Goal: Transaction & Acquisition: Purchase product/service

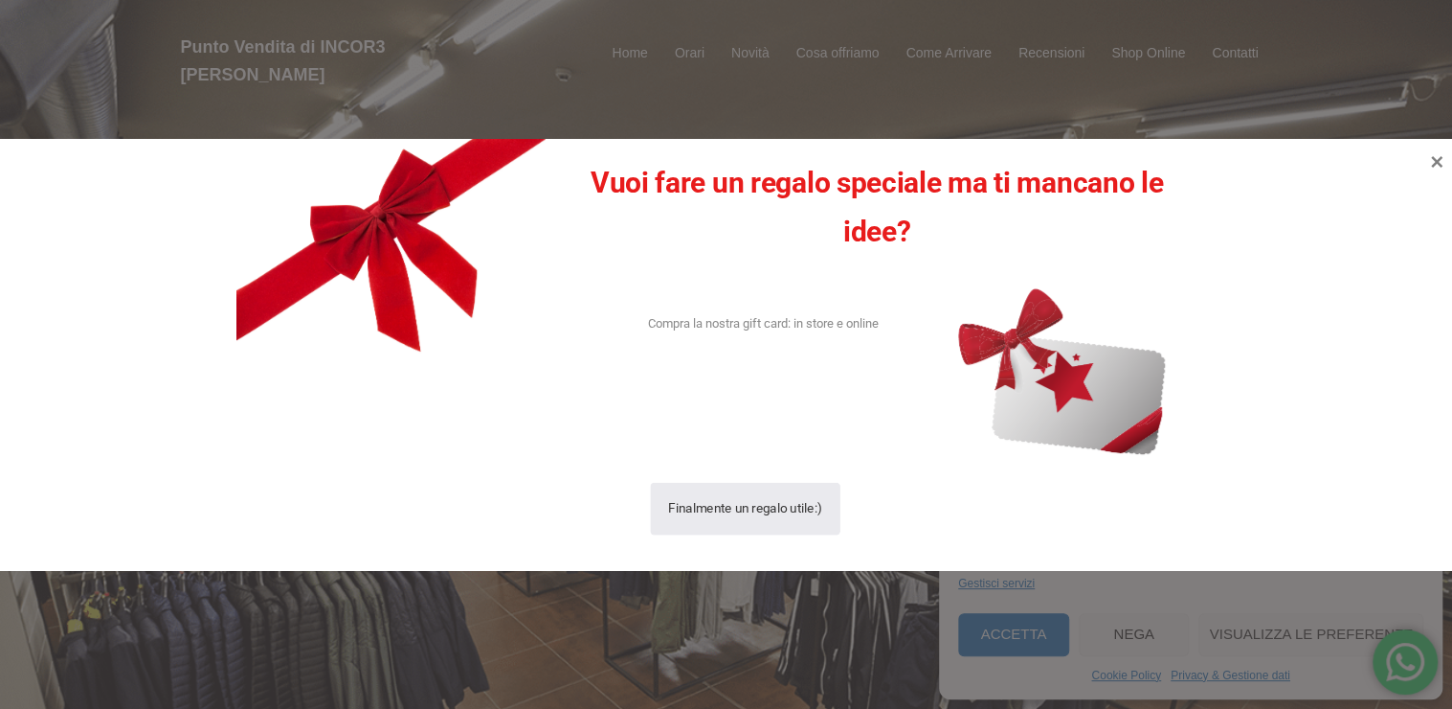
click at [682, 516] on div "Finalmente un regalo utile:)" at bounding box center [746, 509] width 154 height 53
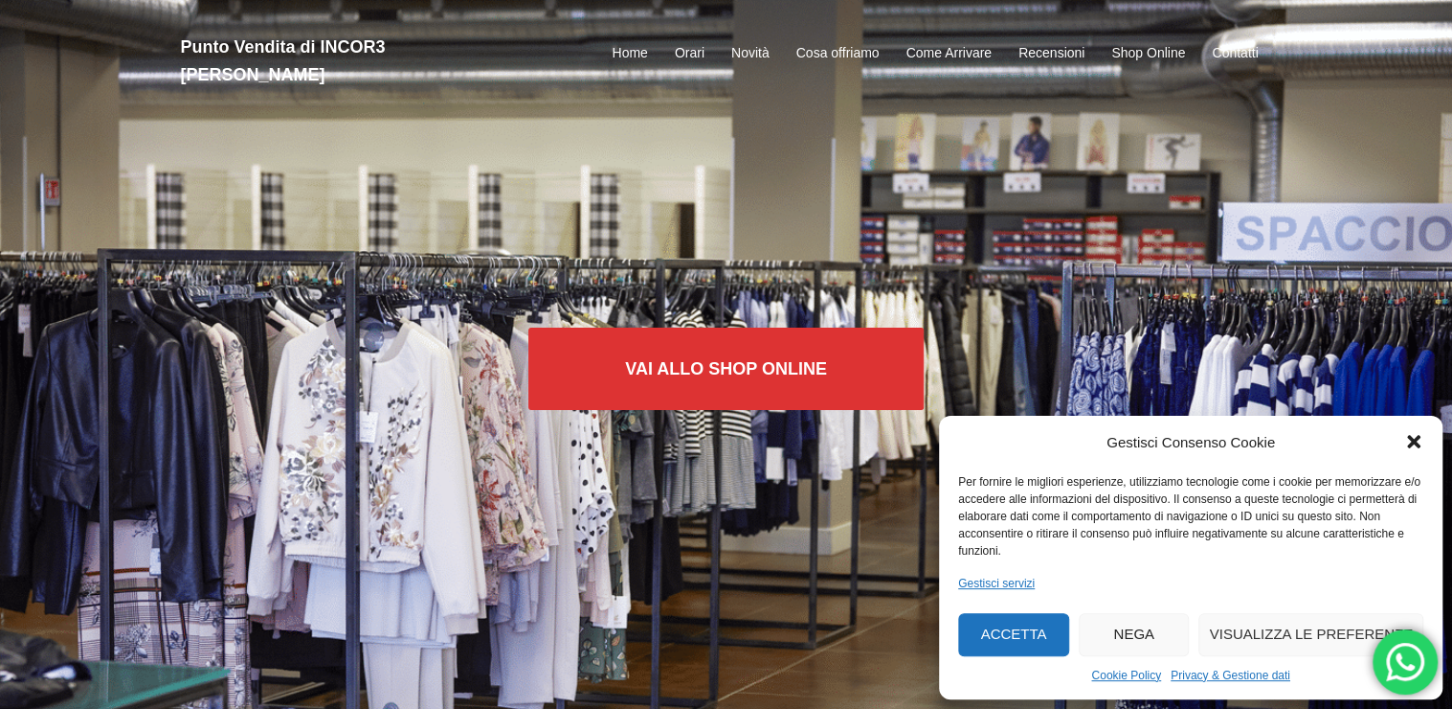
click at [1411, 443] on icon "Chiudi la finestra di dialogo" at bounding box center [1413, 442] width 13 height 13
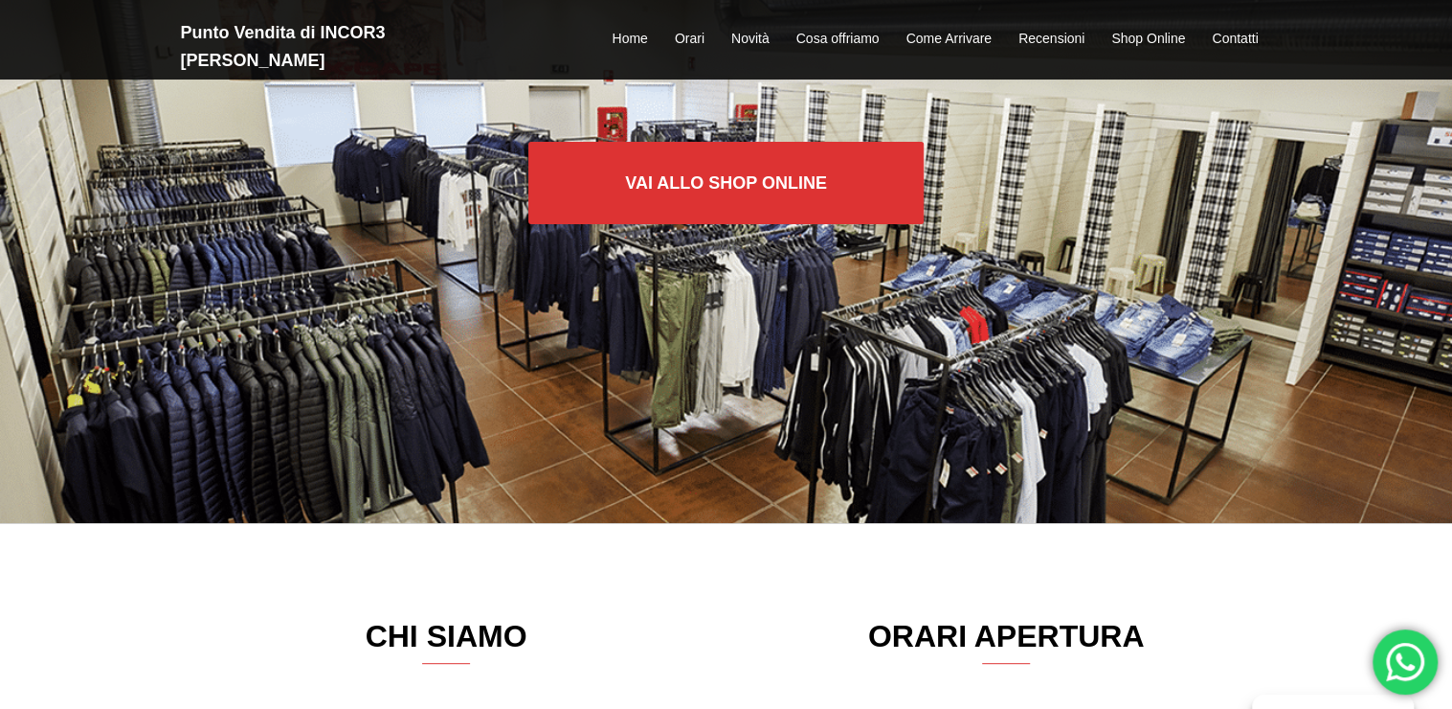
scroll to position [191, 0]
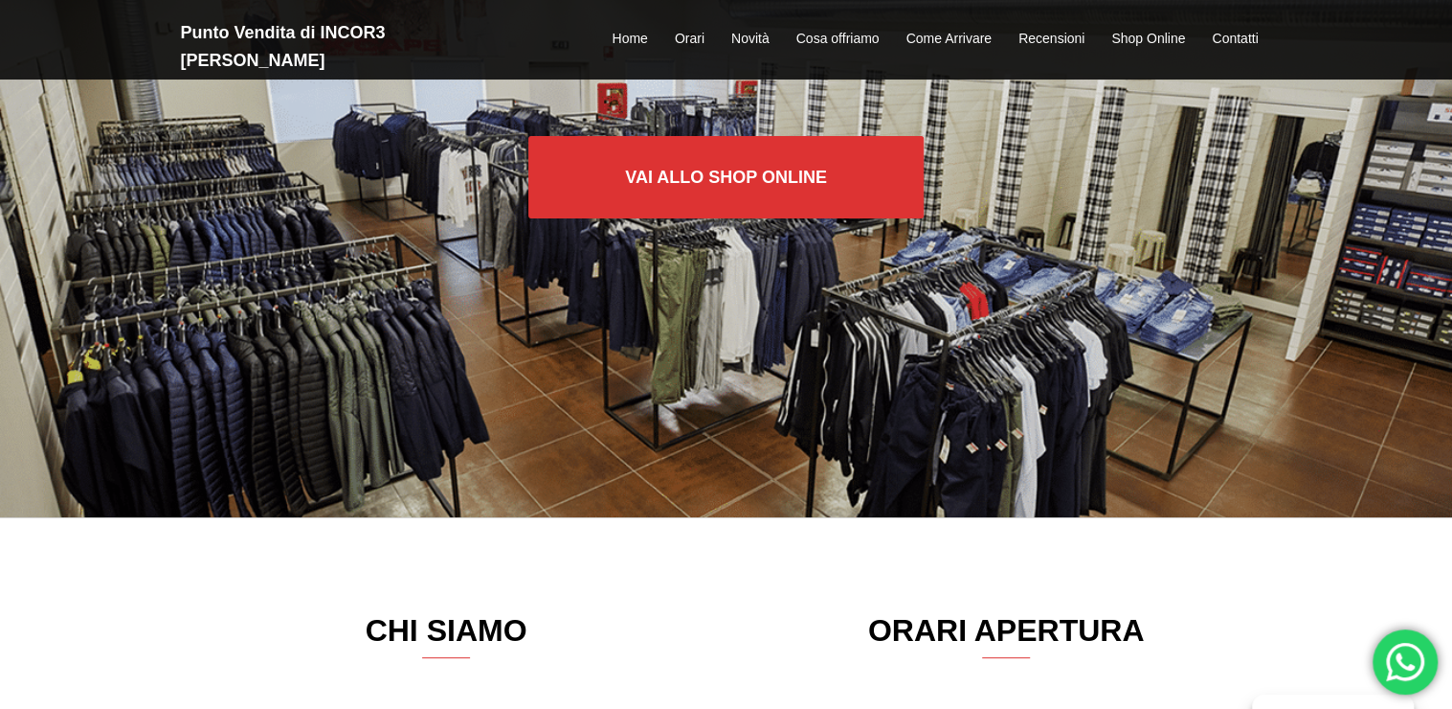
click at [344, 450] on div "Vai allo SHOP ONLINE" at bounding box center [726, 163] width 1452 height 709
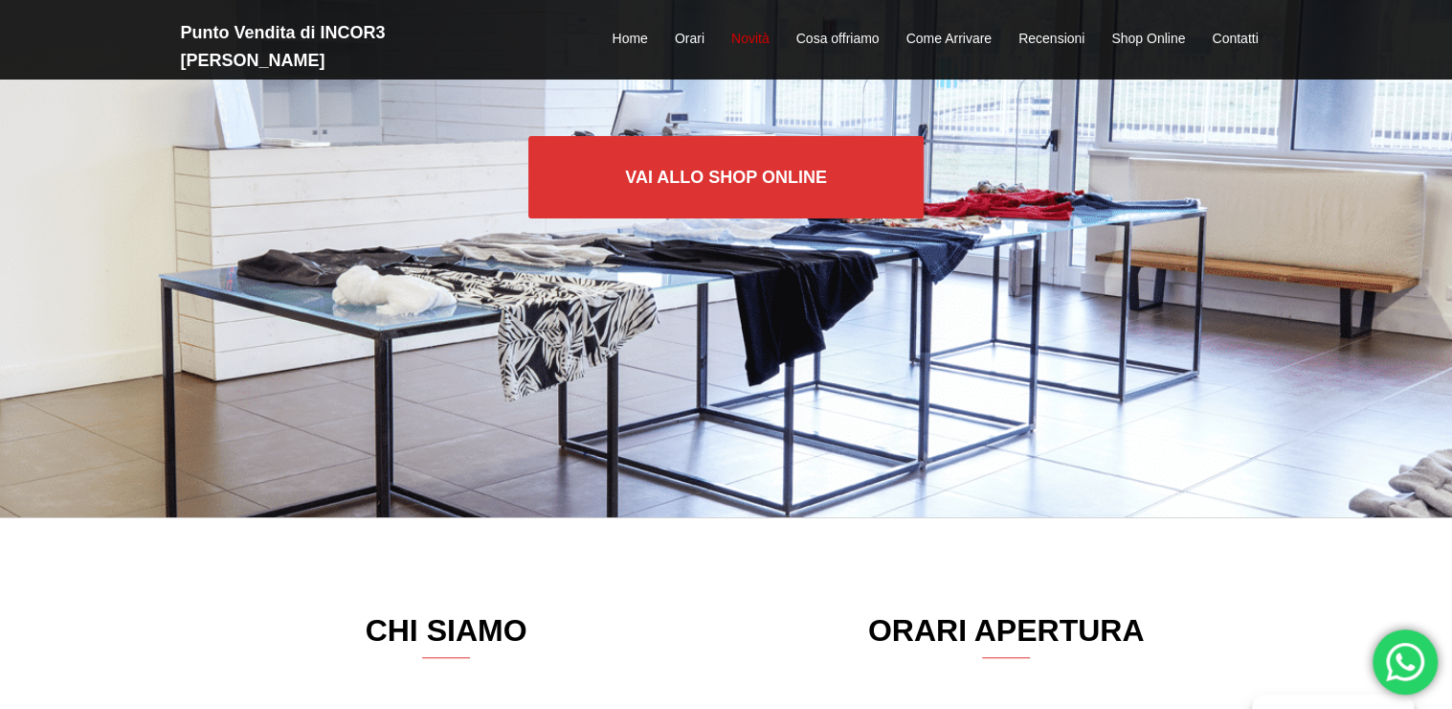
click at [756, 28] on link "Novità" at bounding box center [751, 39] width 38 height 23
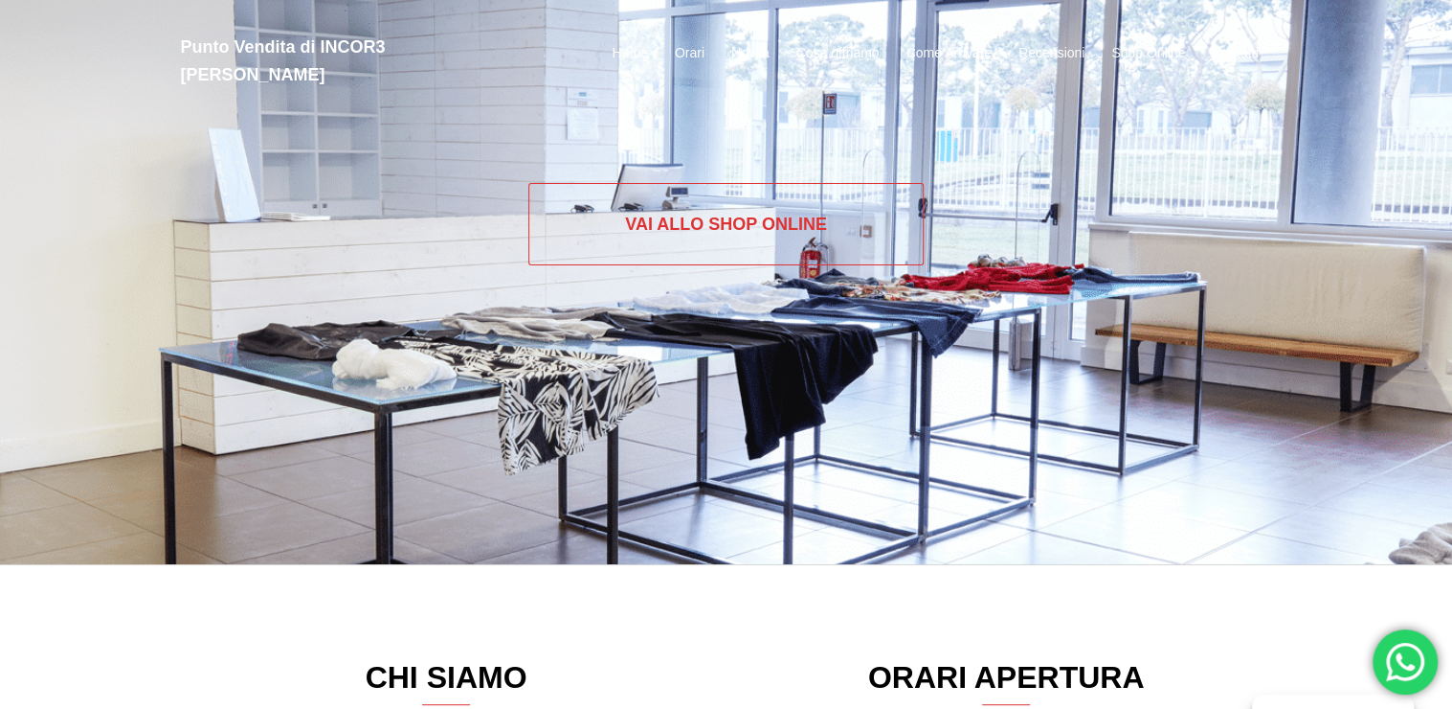
scroll to position [0, 0]
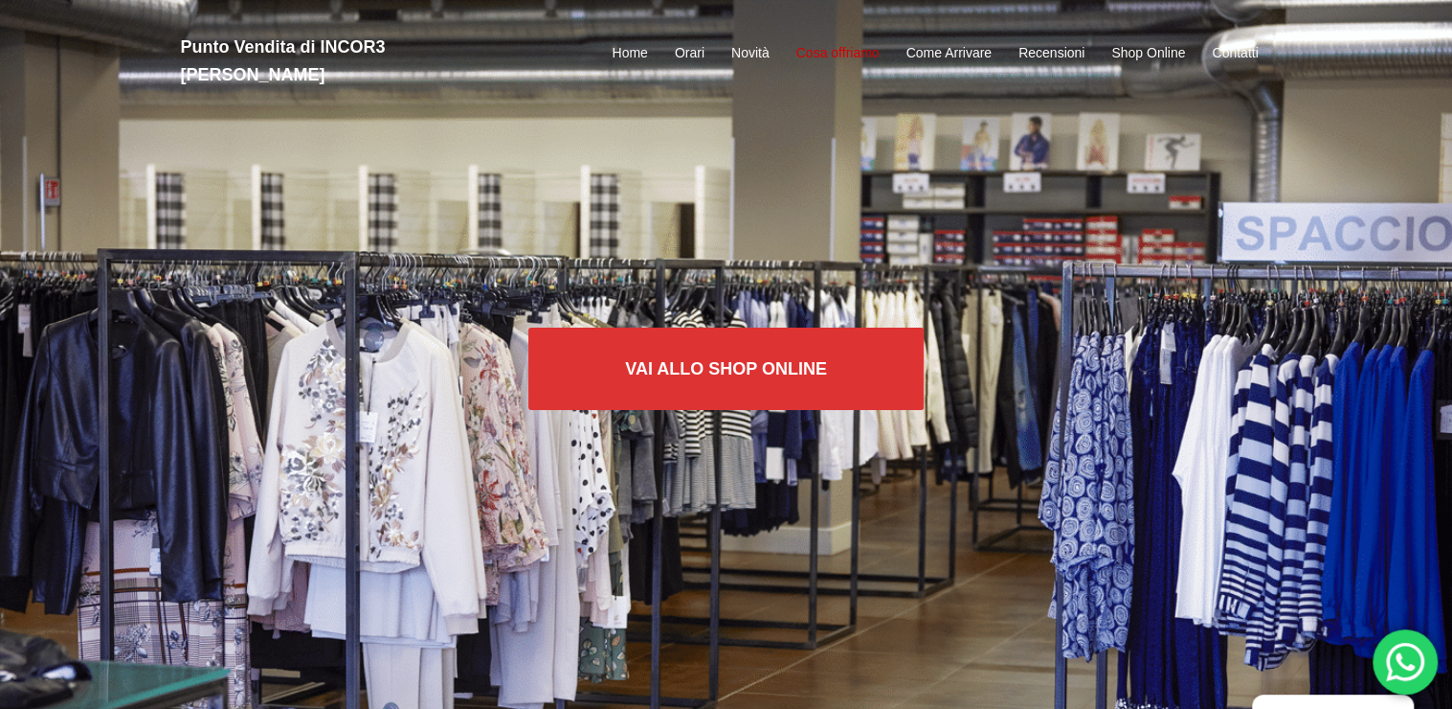
click at [822, 45] on link "Cosa offriamo" at bounding box center [838, 53] width 83 height 23
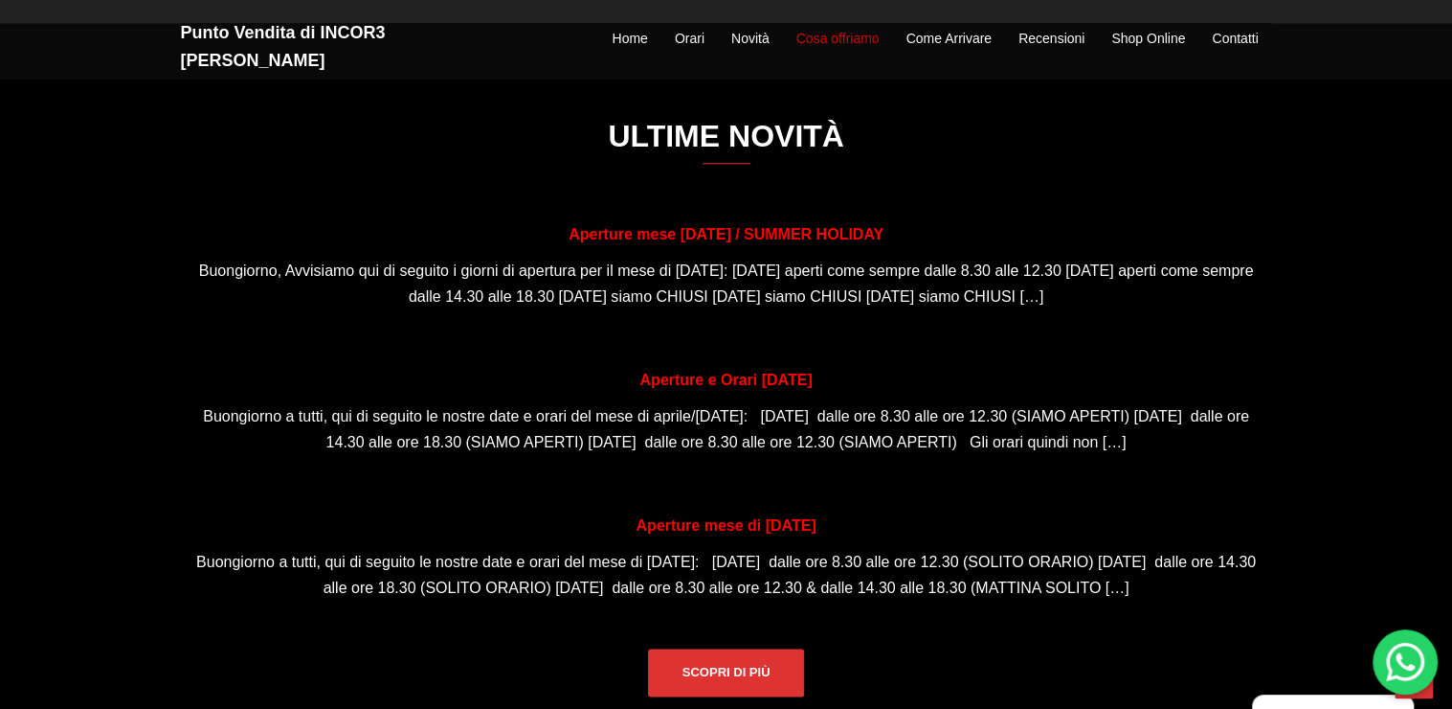
scroll to position [1061, 0]
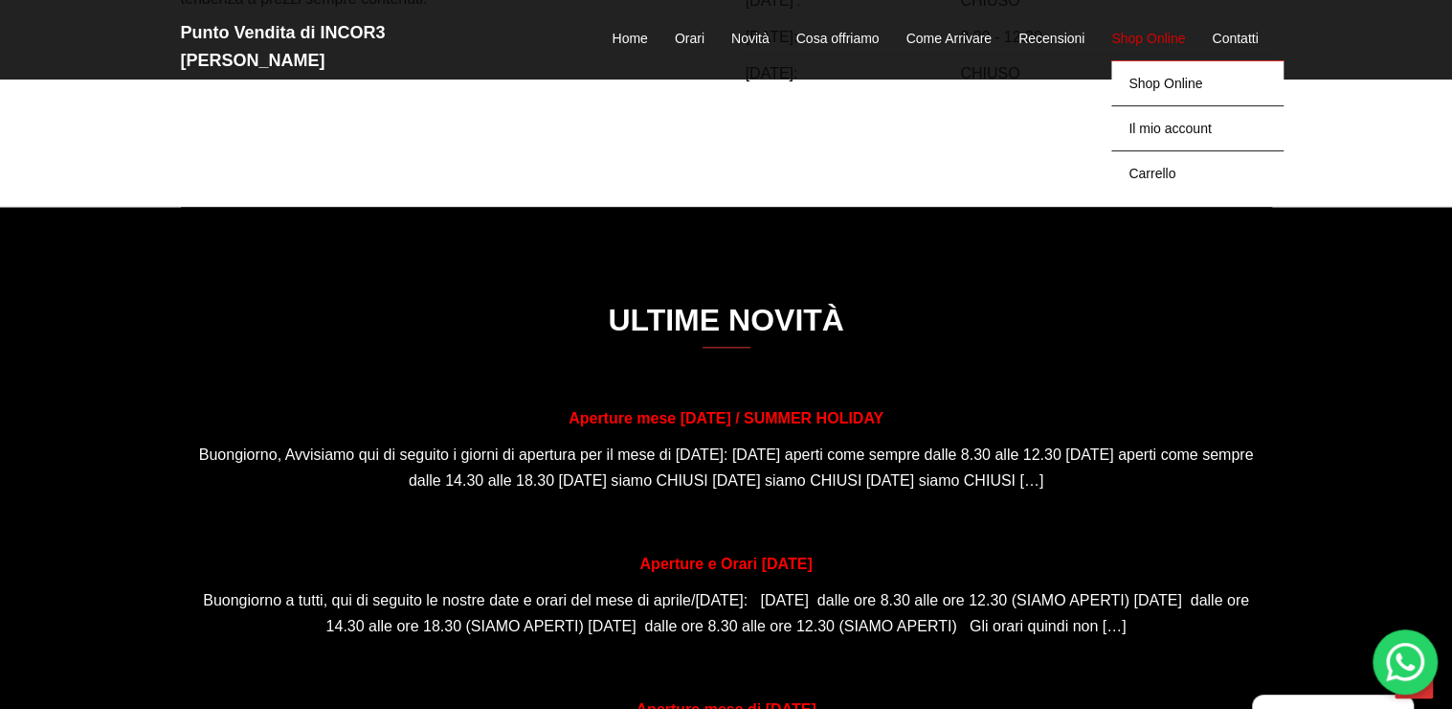
click at [1132, 28] on link "Shop Online" at bounding box center [1149, 39] width 74 height 23
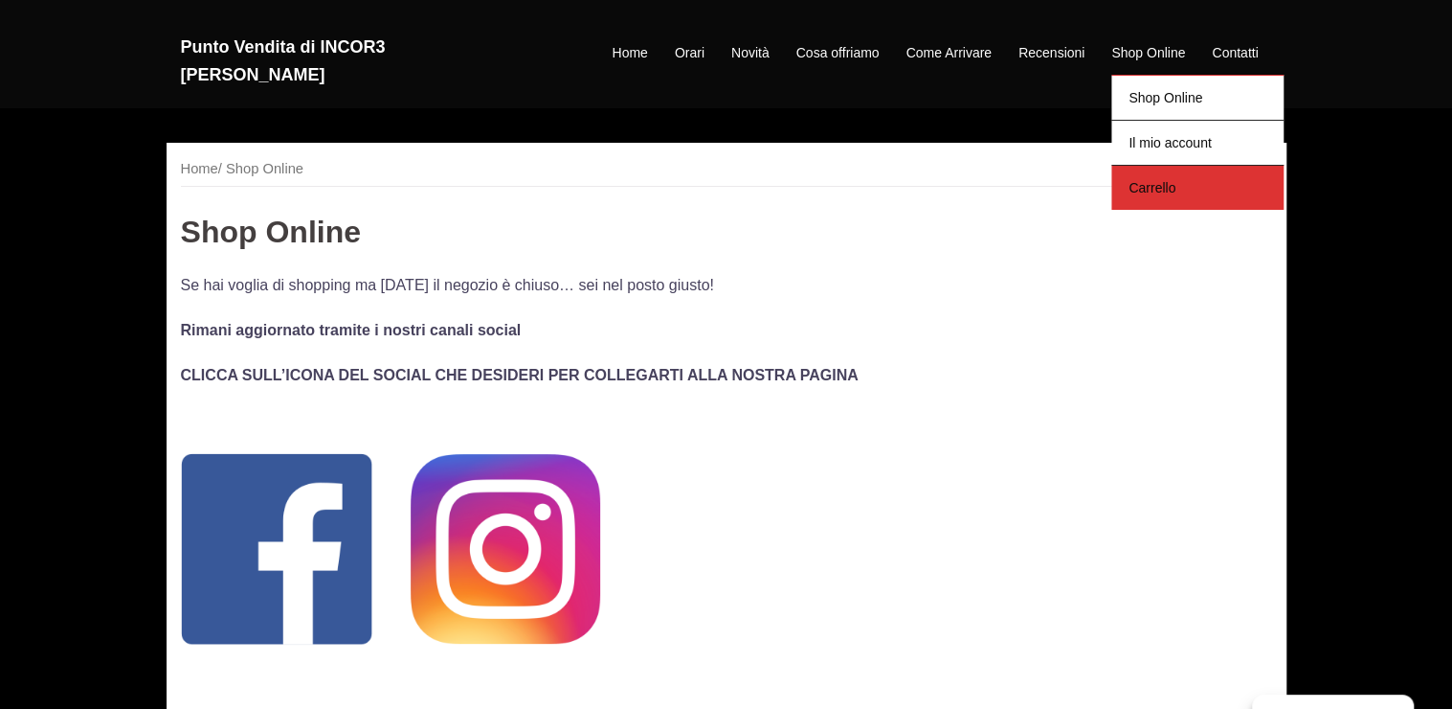
click at [1142, 168] on link "Carrello" at bounding box center [1198, 187] width 172 height 45
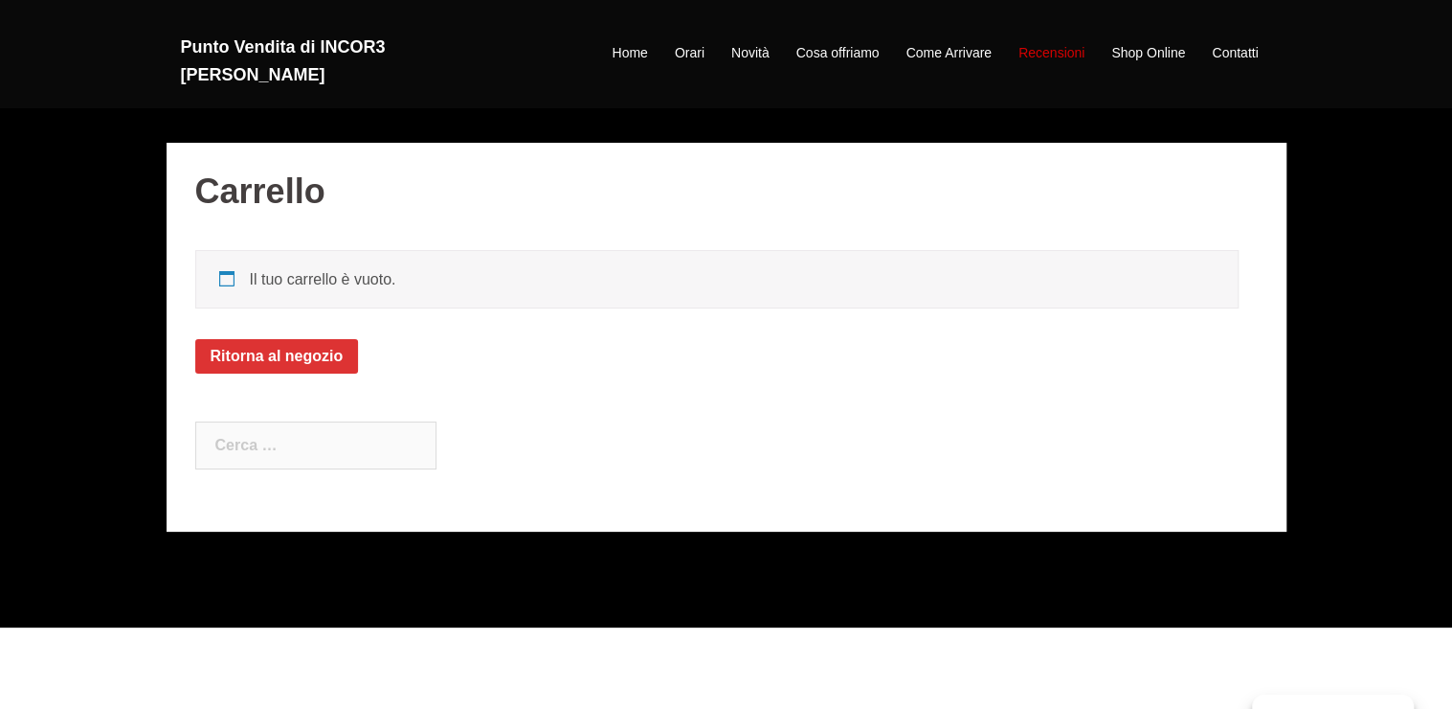
click at [1039, 42] on link "Recensioni" at bounding box center [1052, 53] width 66 height 23
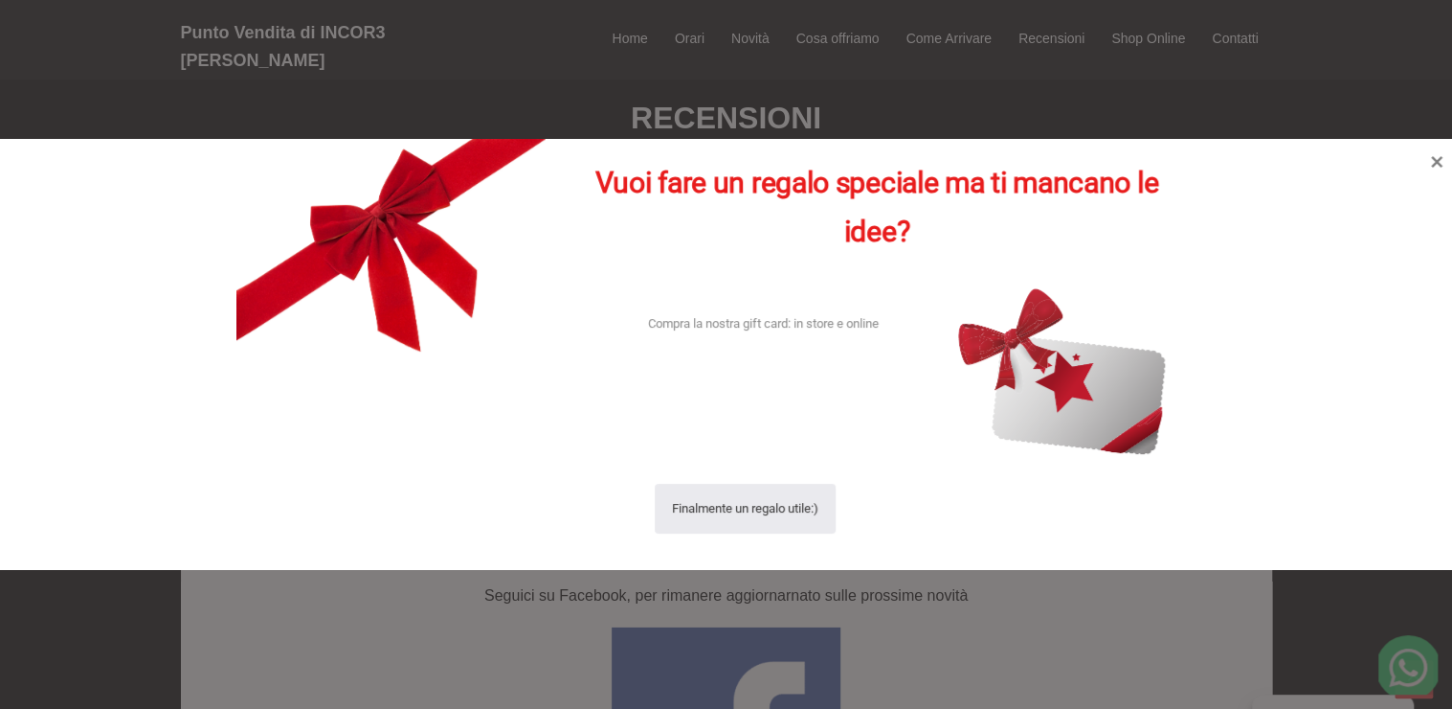
scroll to position [3406, 0]
click at [739, 506] on div "Finalmente un regalo utile:)" at bounding box center [746, 509] width 154 height 53
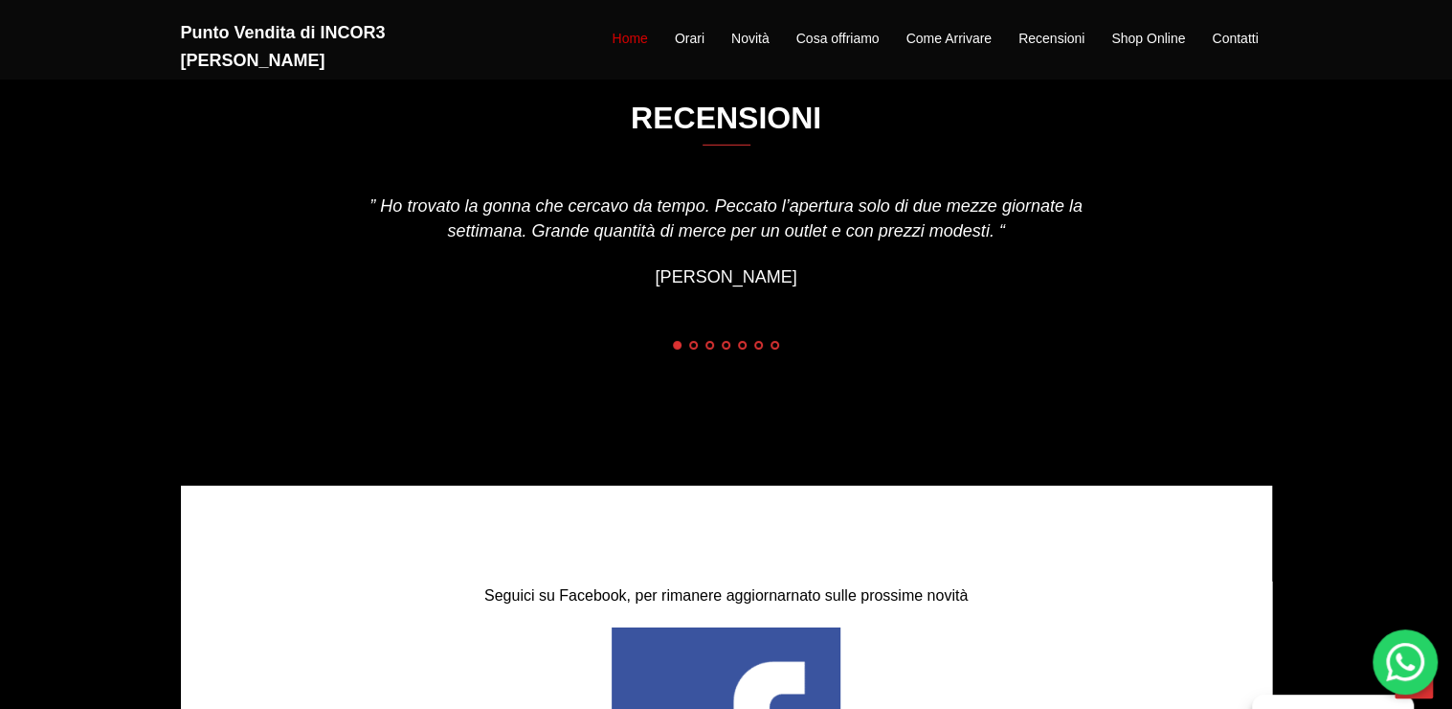
click at [624, 30] on link "Home" at bounding box center [629, 39] width 35 height 23
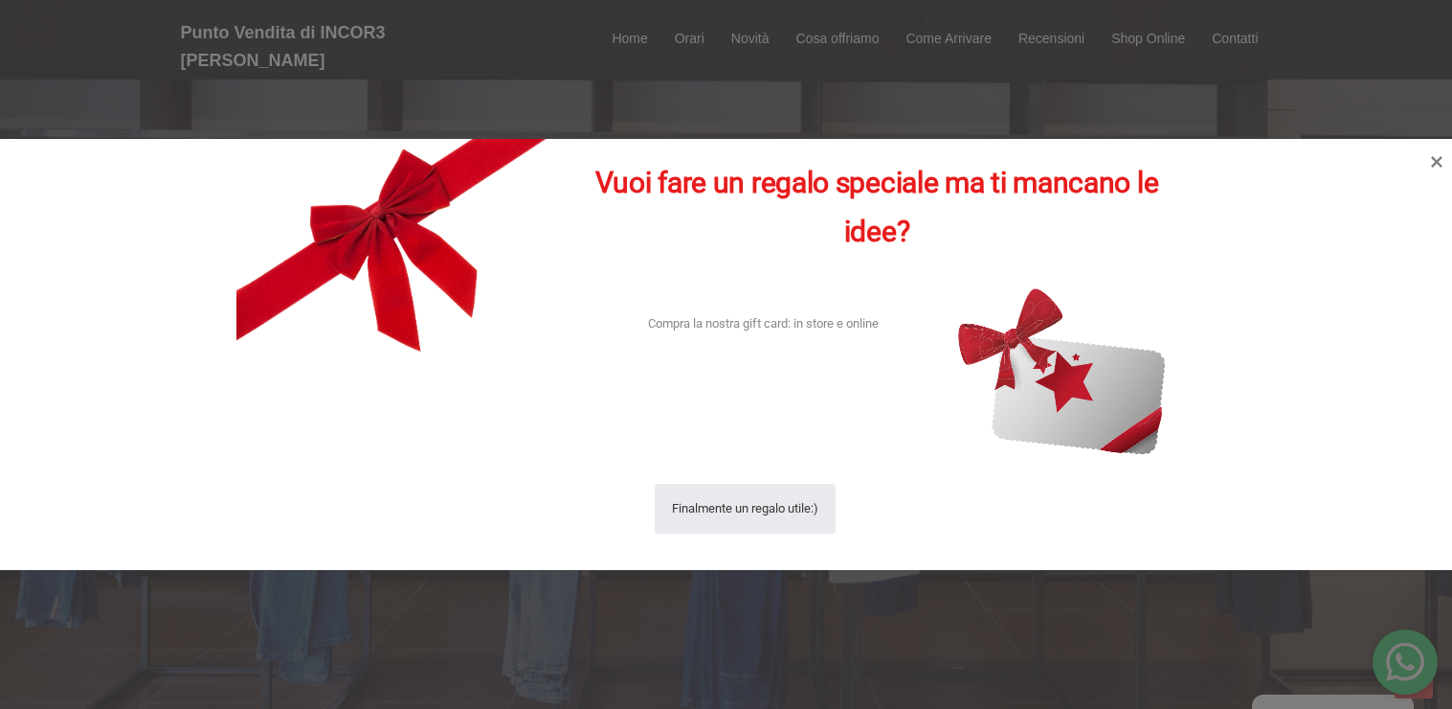
scroll to position [3406, 0]
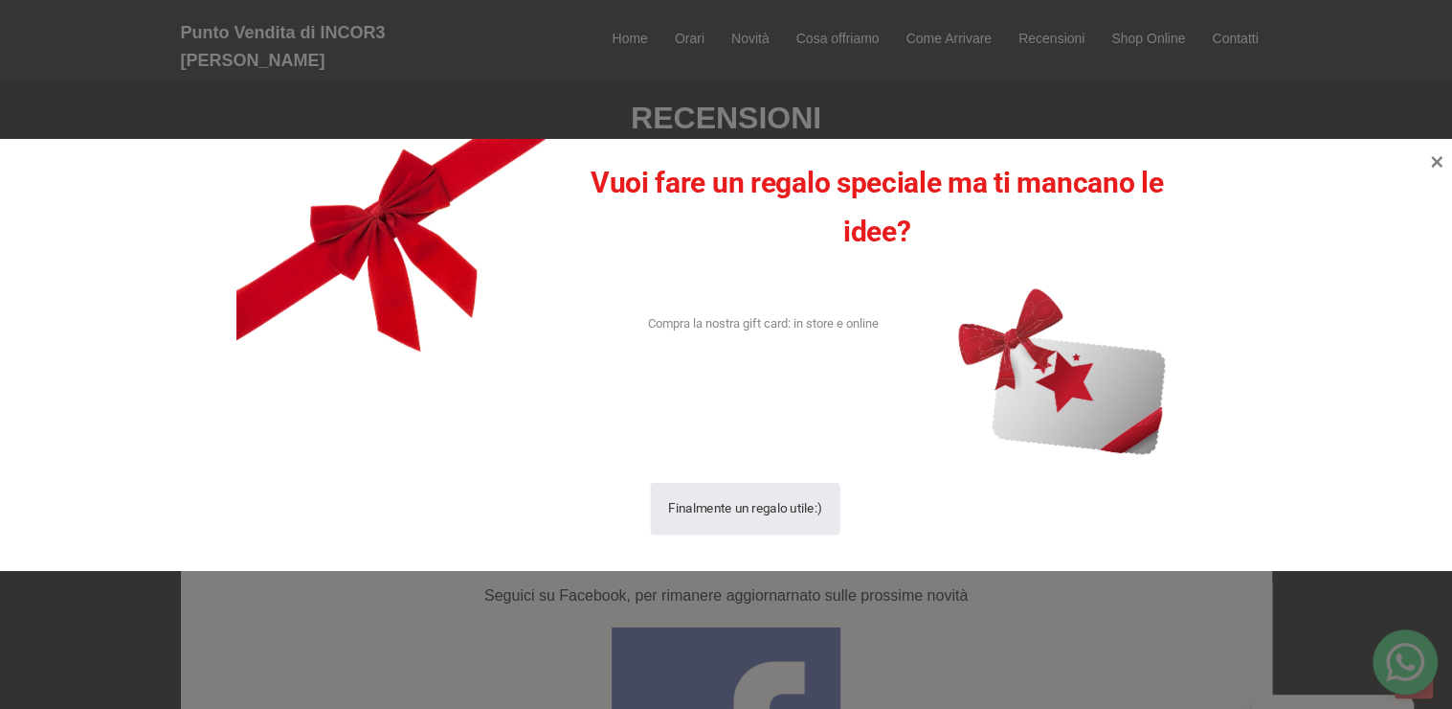
click at [716, 497] on div "Finalmente un regalo utile:)" at bounding box center [746, 509] width 154 height 53
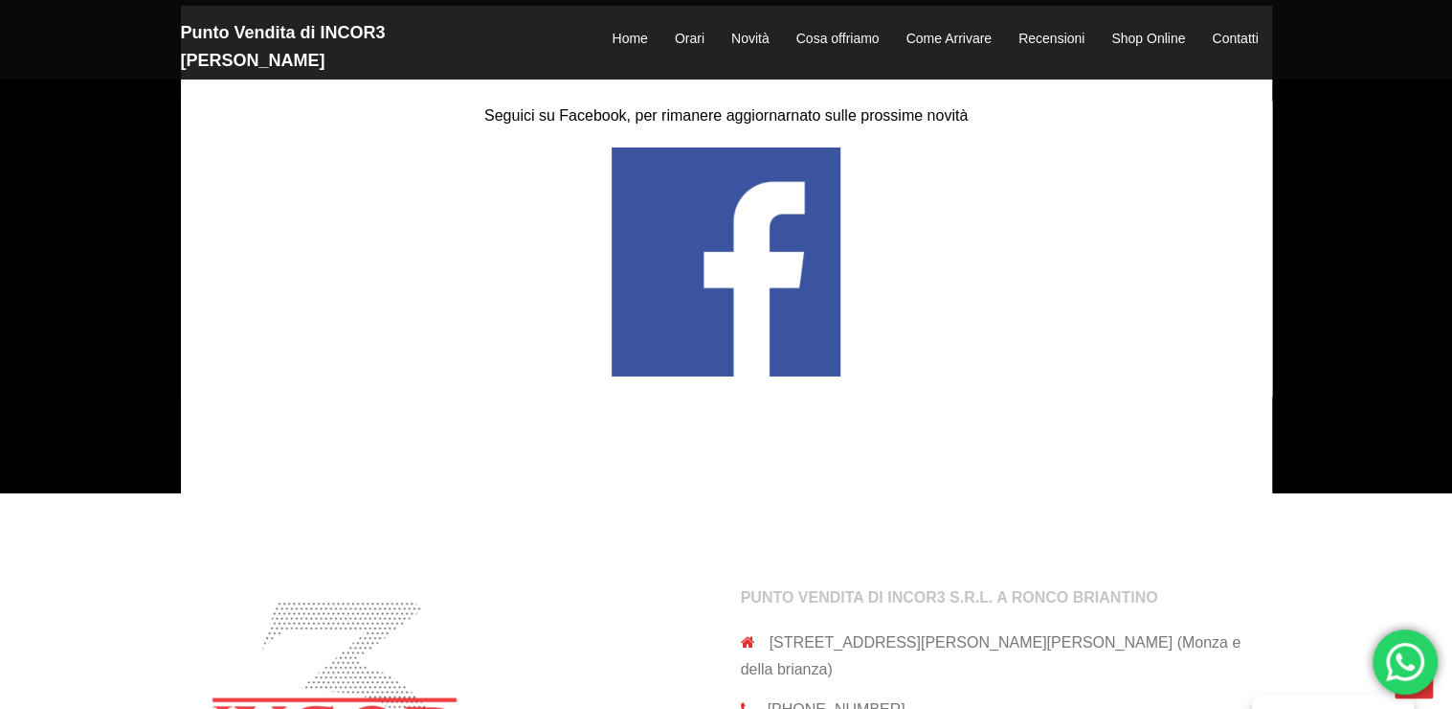
scroll to position [3502, 0]
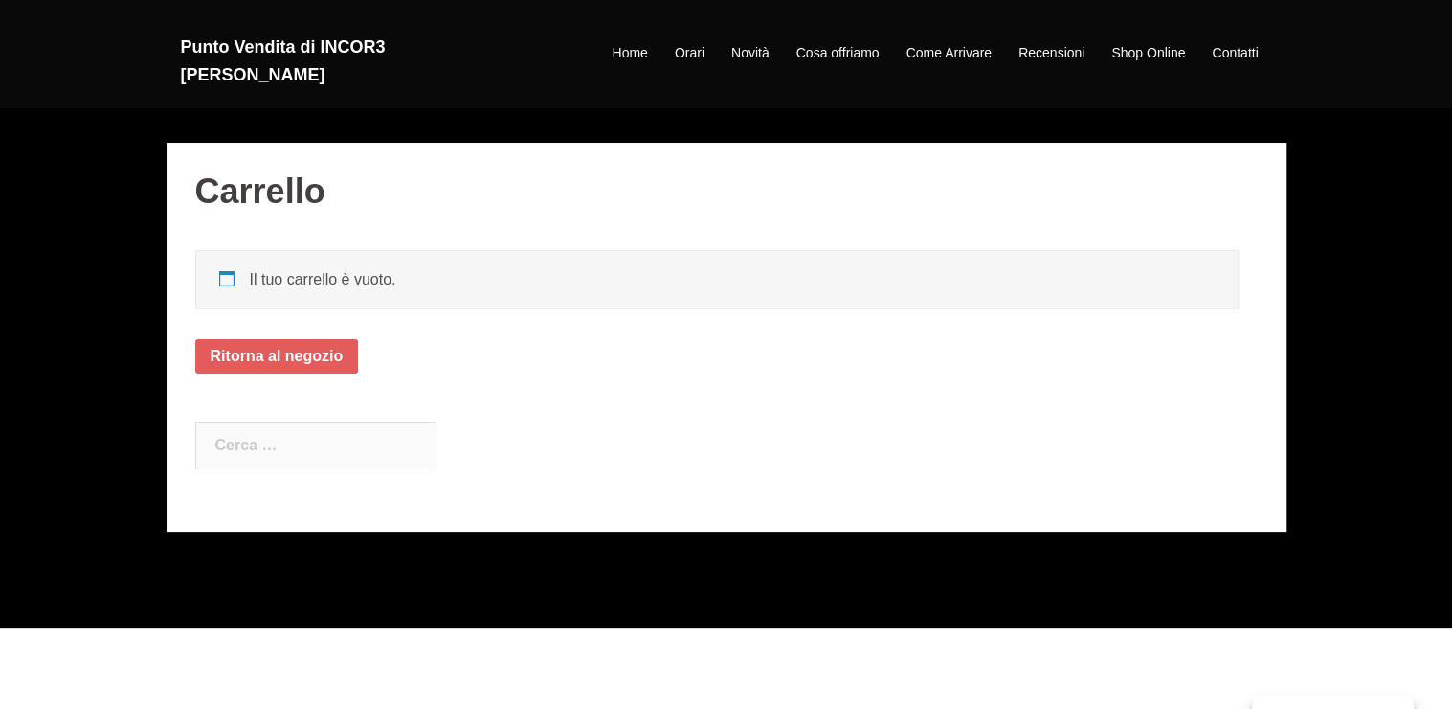
click at [293, 364] on link "Ritorna al negozio" at bounding box center [277, 356] width 164 height 34
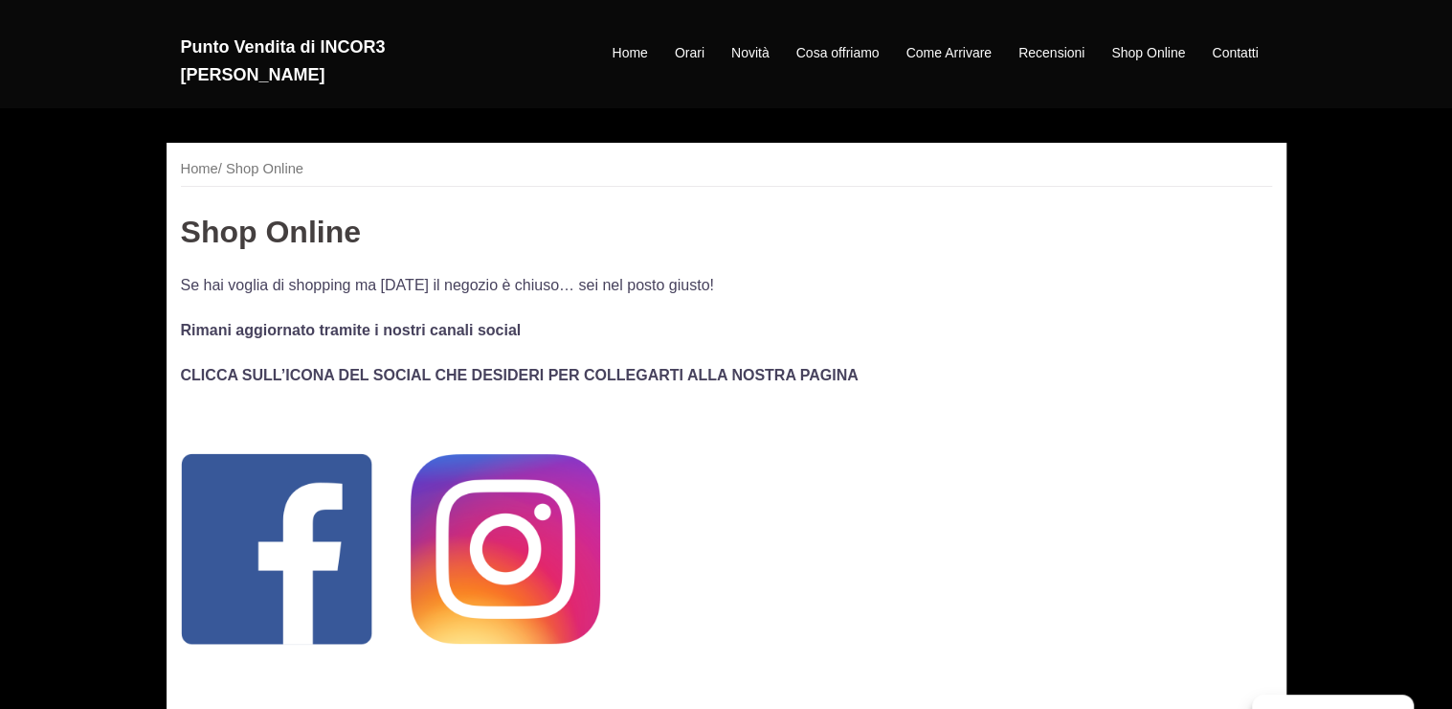
click at [523, 562] on img at bounding box center [506, 549] width 190 height 190
